Goal: Check status: Check status

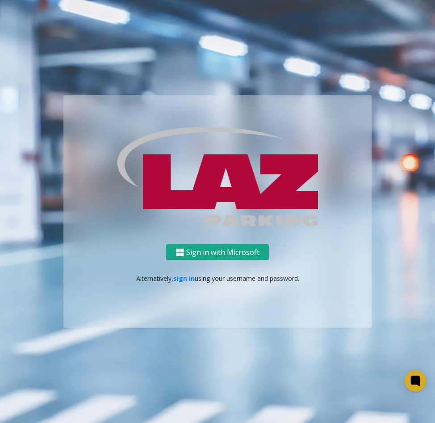
click at [190, 254] on button "Sign in with Microsoft" at bounding box center [217, 252] width 103 height 17
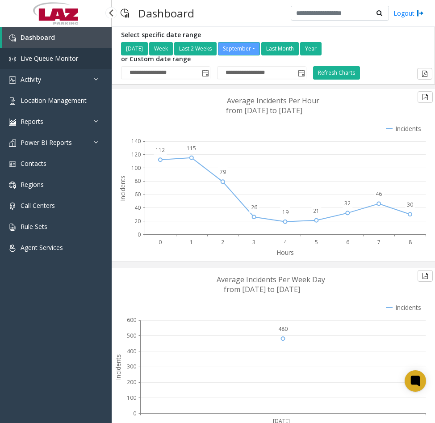
click at [37, 58] on span "Live Queue Monitor" at bounding box center [50, 58] width 58 height 8
